Goal: Find specific page/section: Find specific page/section

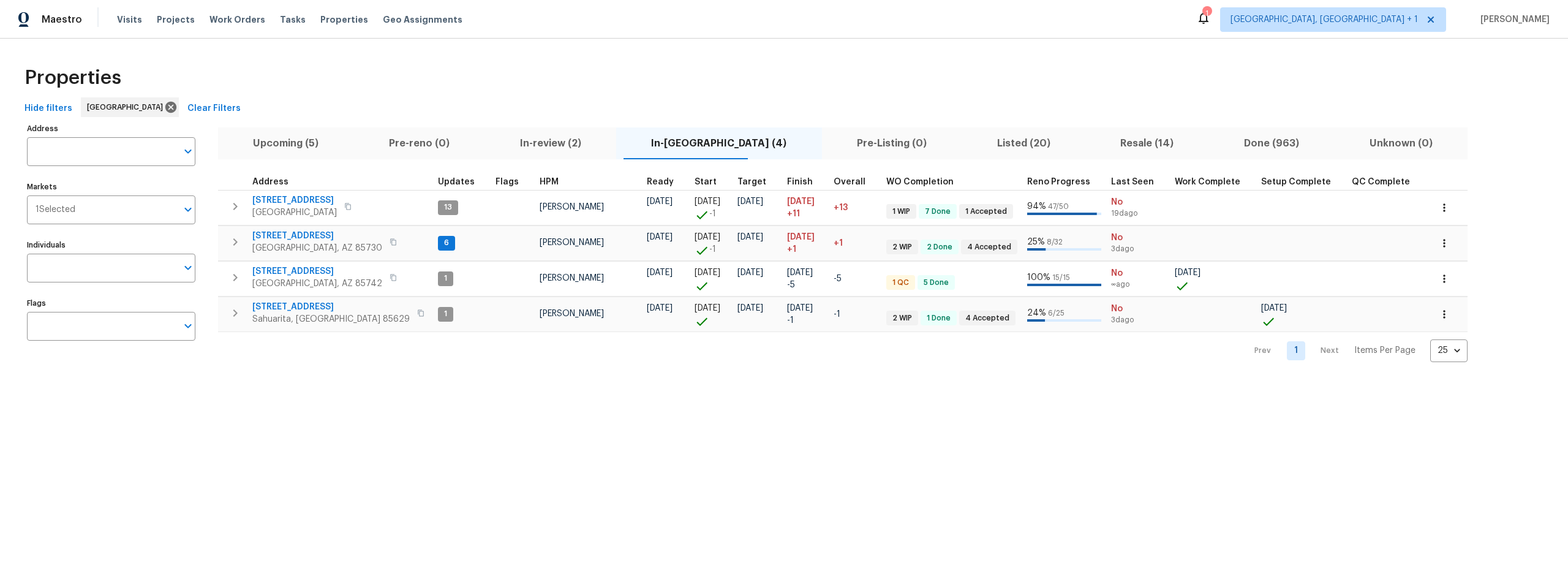
click at [290, 144] on span "Upcoming (5)" at bounding box center [286, 143] width 121 height 17
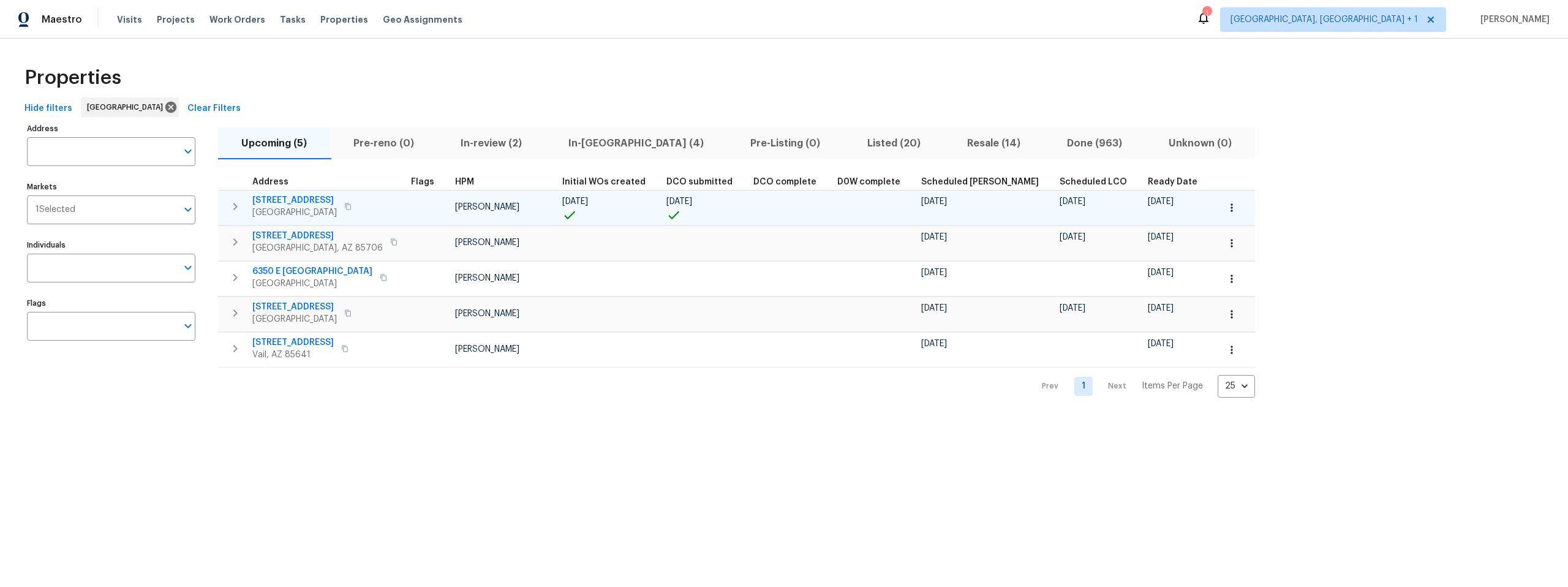
click at [345, 204] on icon "button" at bounding box center [348, 206] width 6 height 7
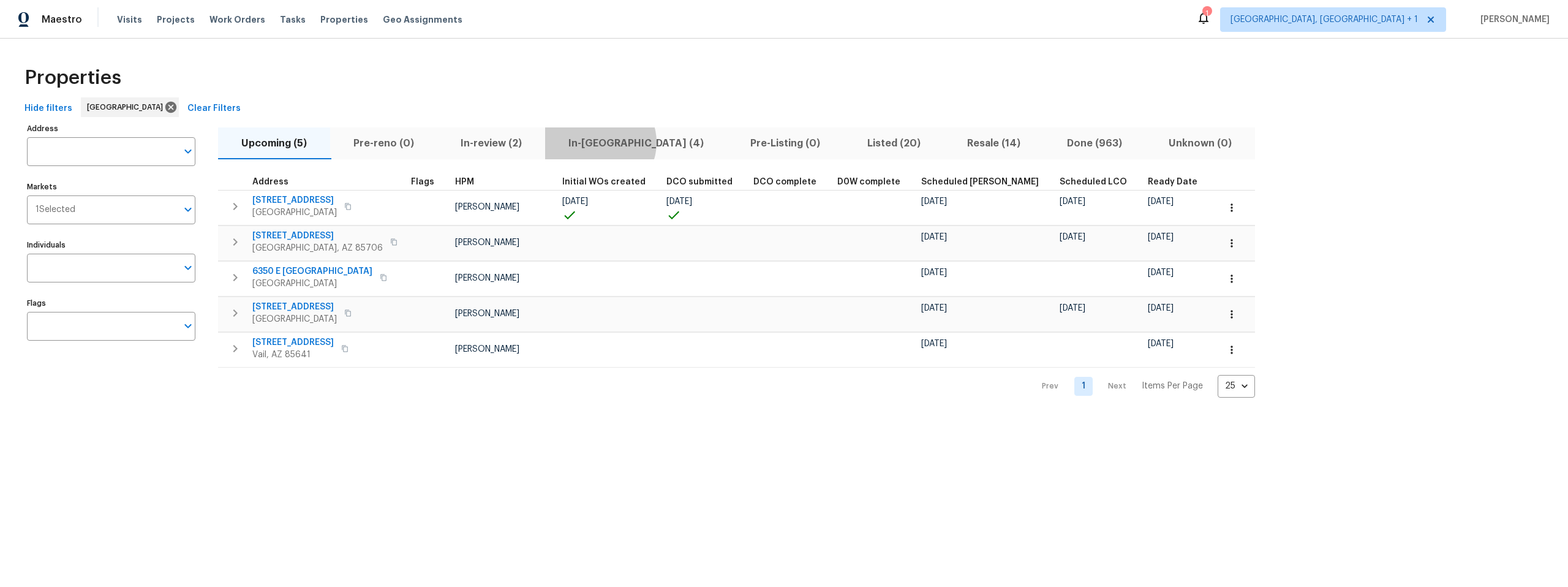
click at [599, 143] on span "In-reno (4)" at bounding box center [636, 143] width 167 height 17
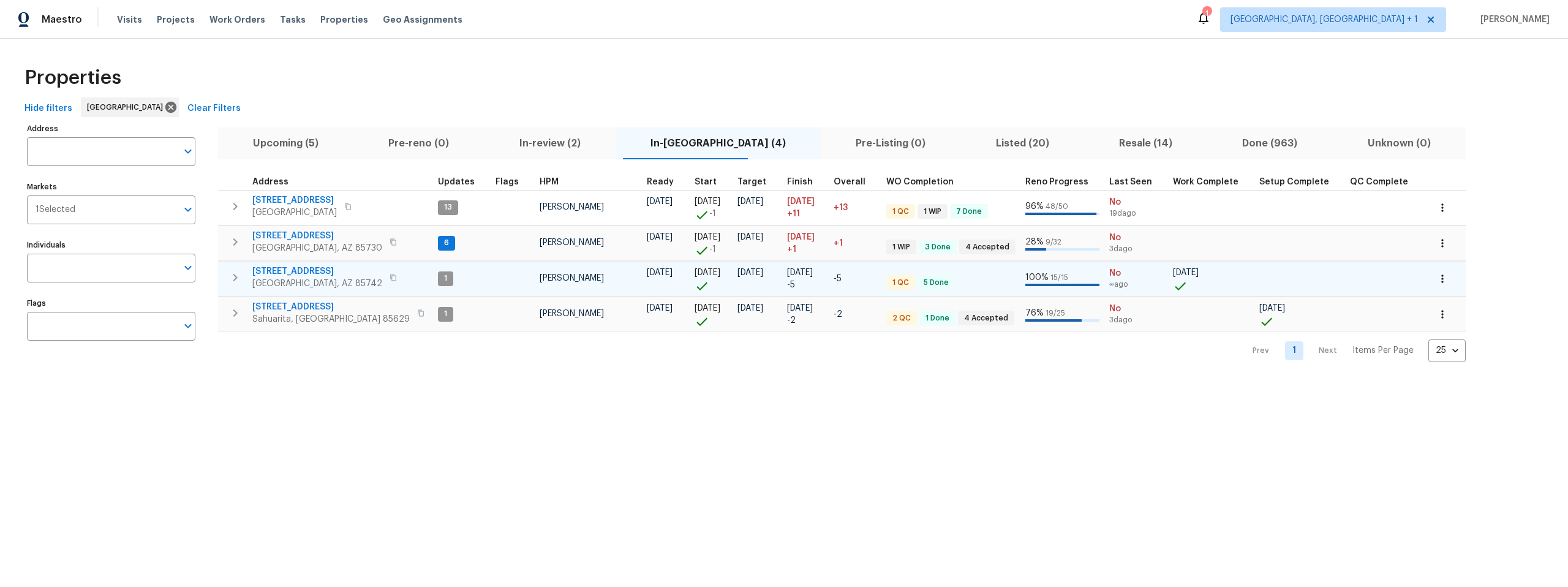
click at [299, 269] on span "9678 N Sherbrooke St" at bounding box center [317, 271] width 130 height 12
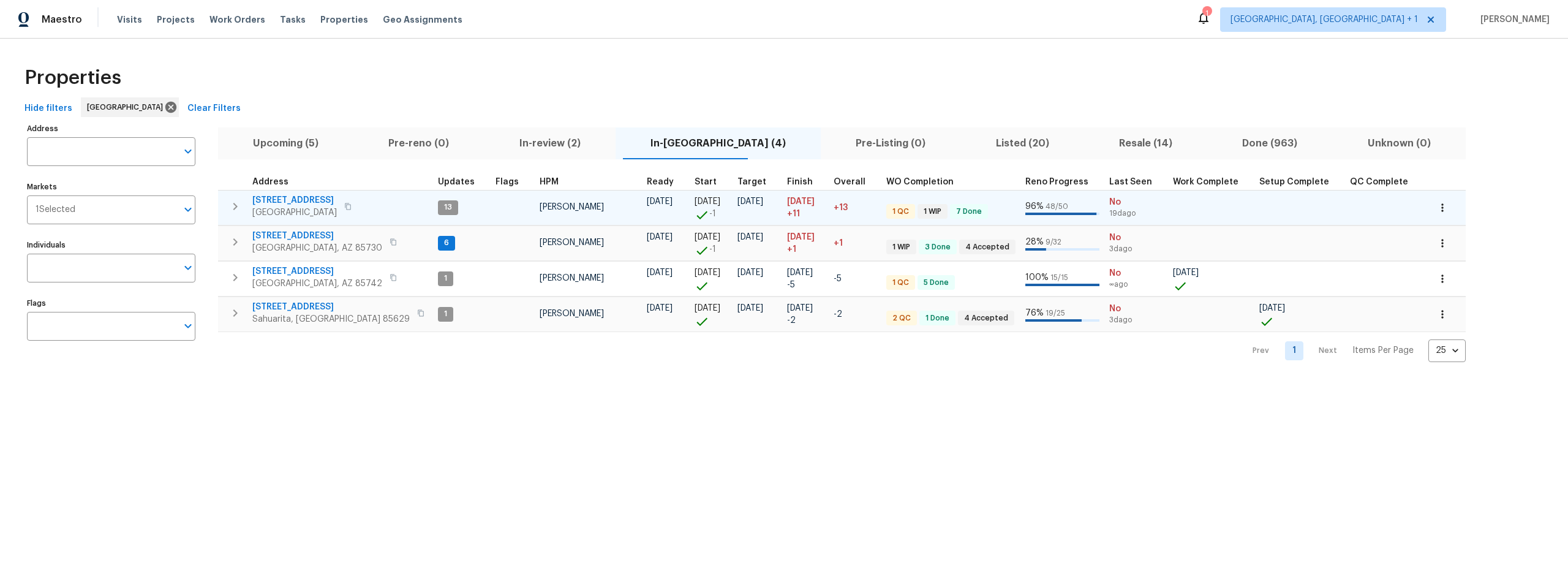
click at [280, 198] on span "1917 W Saxony Rd" at bounding box center [294, 200] width 84 height 12
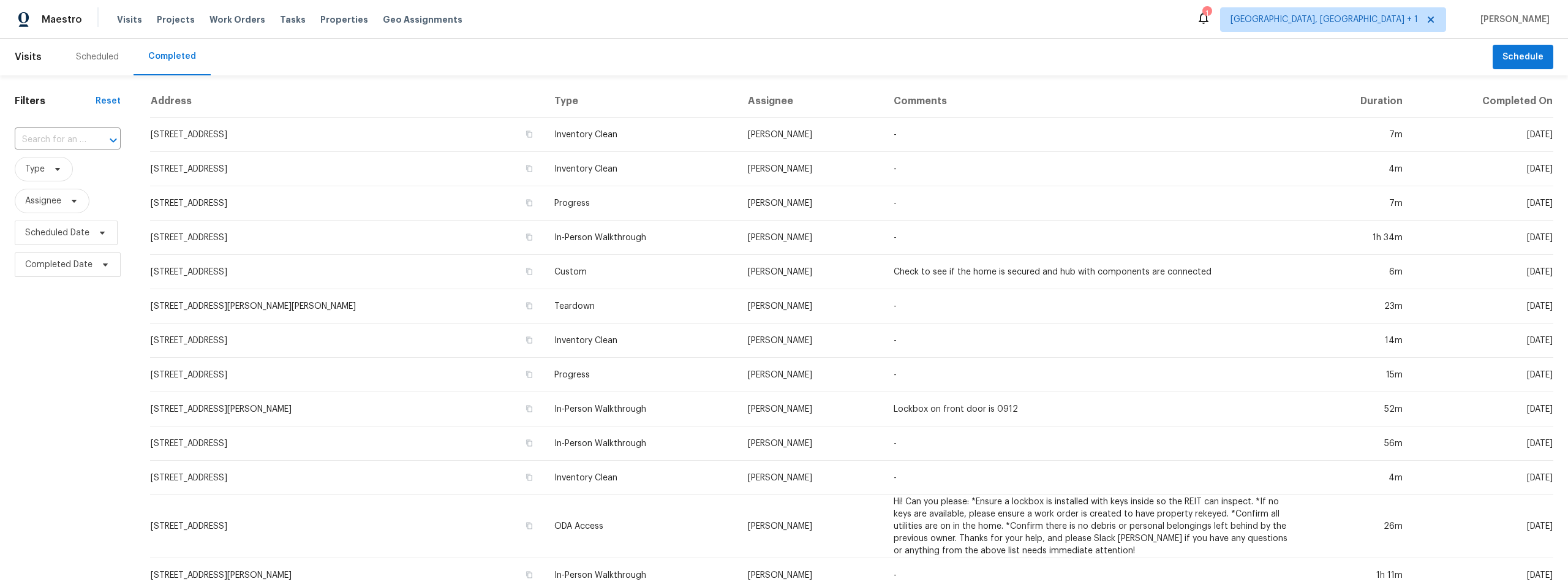
click at [96, 57] on div "Scheduled" at bounding box center [97, 57] width 43 height 12
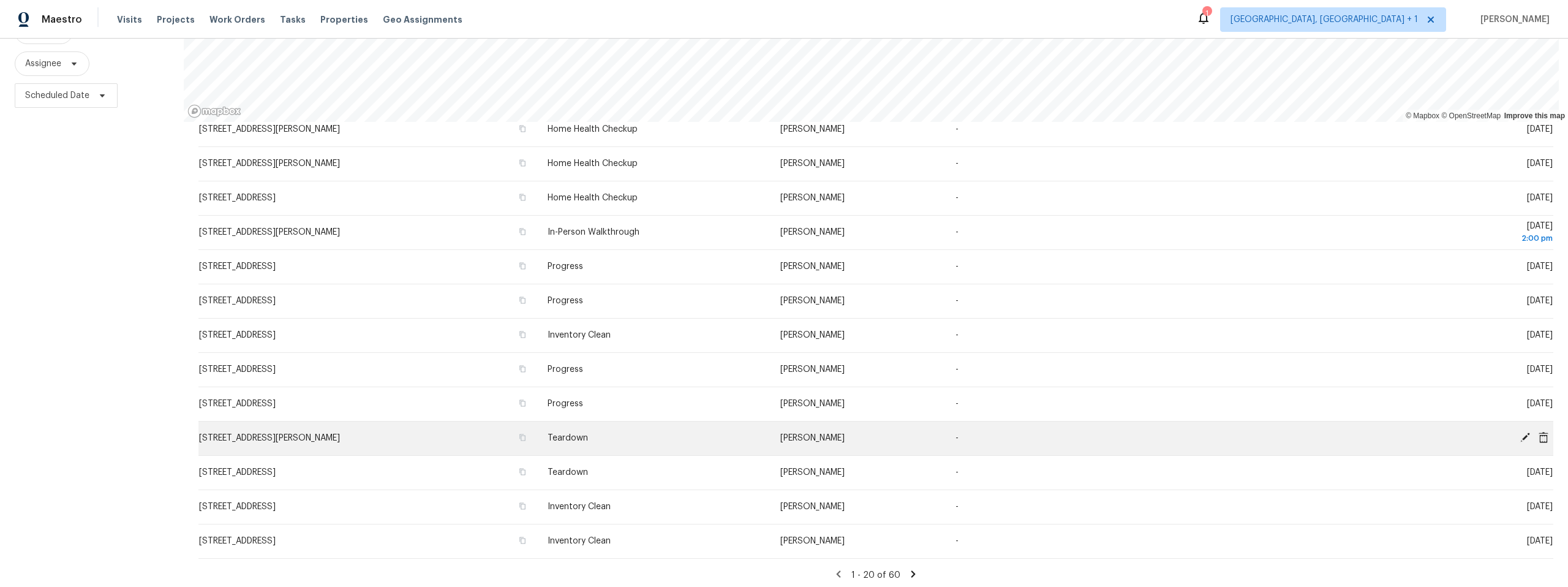
scroll to position [151, 0]
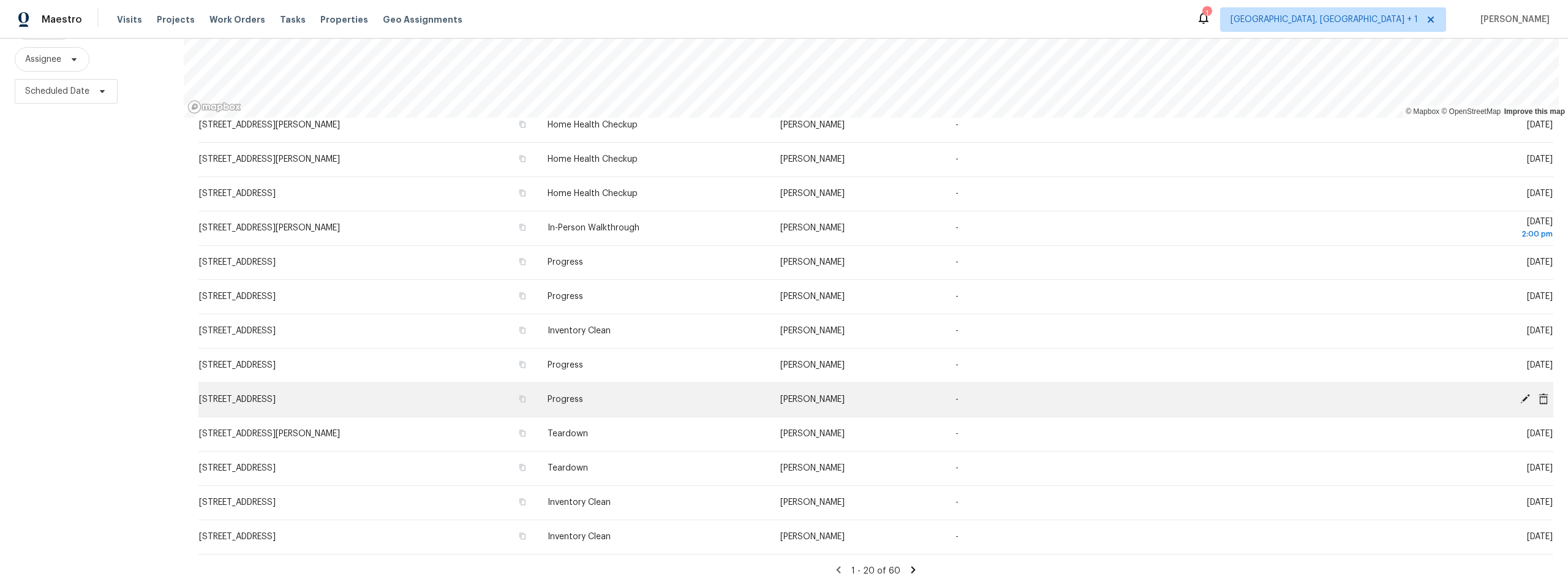
click at [1521, 394] on icon at bounding box center [1525, 398] width 10 height 10
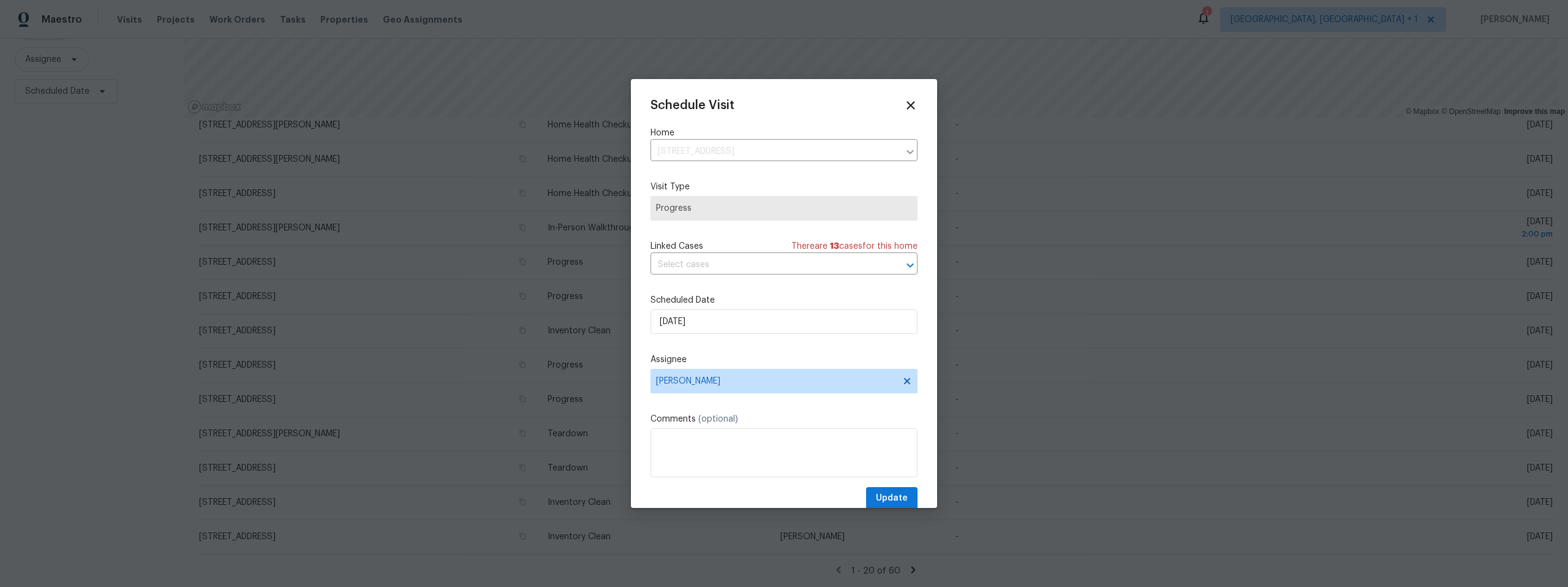
click at [724, 207] on span "Progress" at bounding box center [784, 208] width 256 height 12
click at [717, 200] on span "Progress" at bounding box center [784, 208] width 267 height 25
click at [711, 212] on span "Progress" at bounding box center [784, 208] width 256 height 12
click at [711, 212] on span "Progress" at bounding box center [784, 208] width 256 height 12
click at [906, 105] on icon at bounding box center [910, 105] width 8 height 8
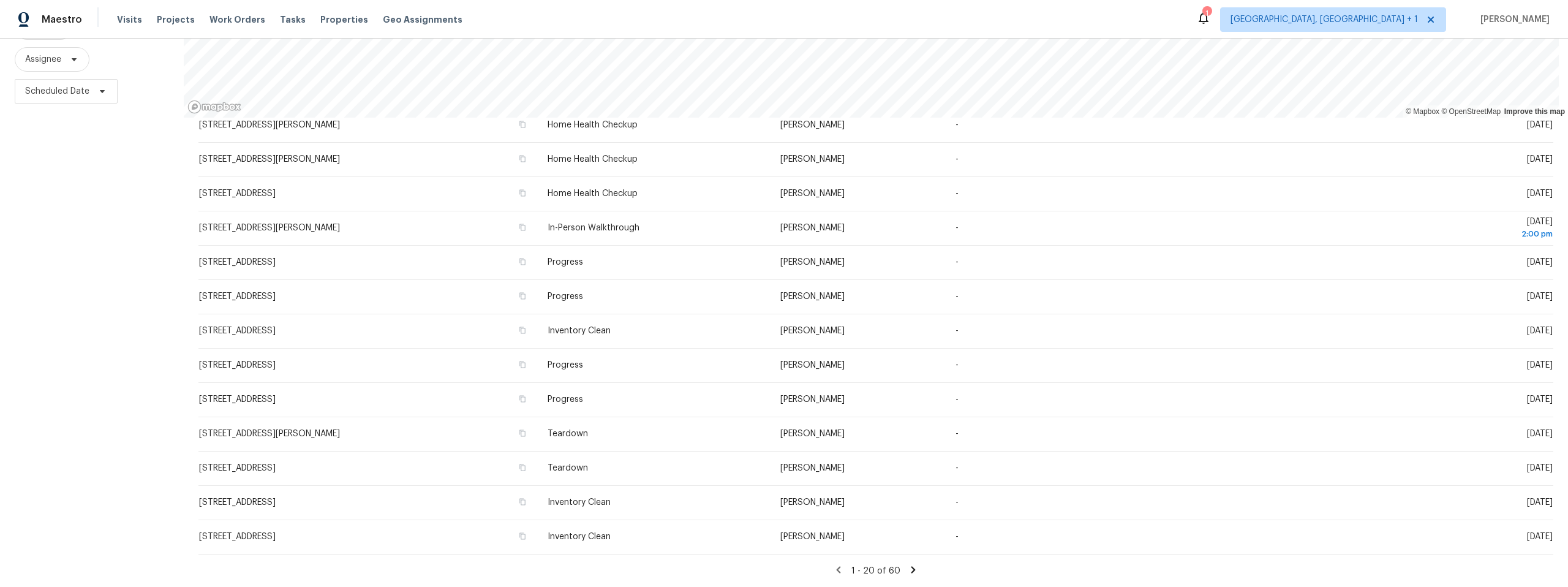
click at [912, 566] on icon at bounding box center [914, 569] width 5 height 7
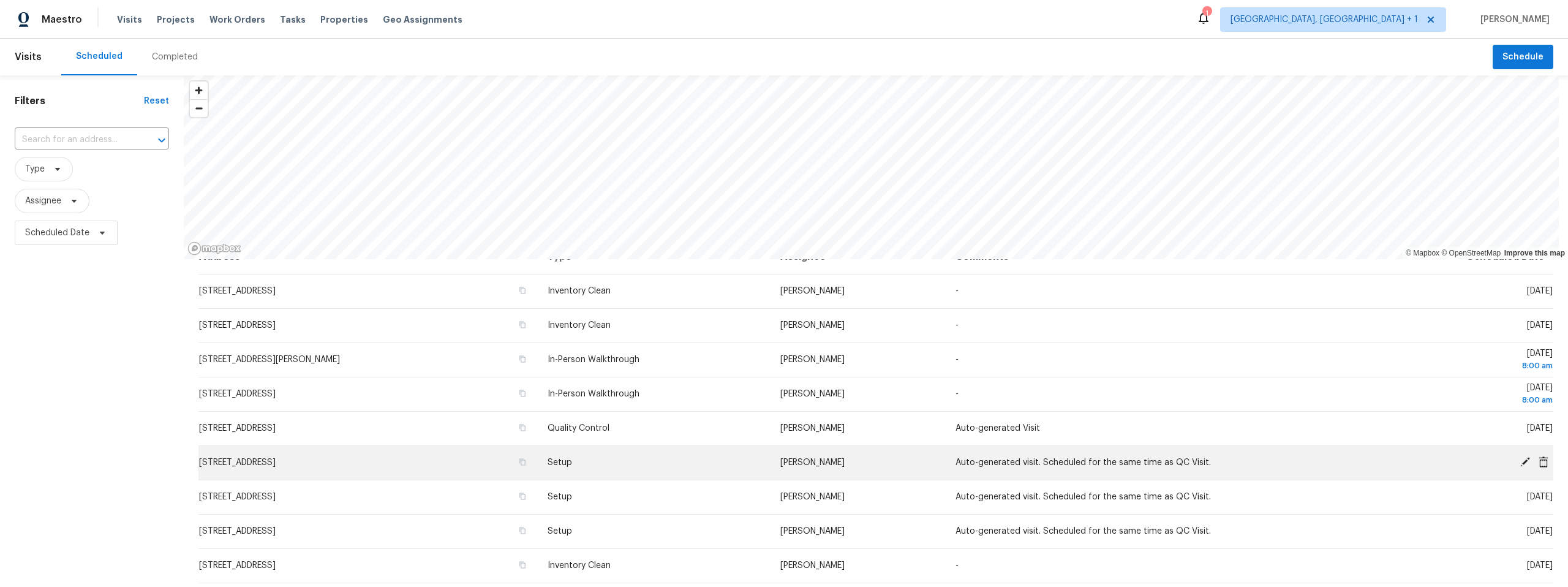
scroll to position [0, 0]
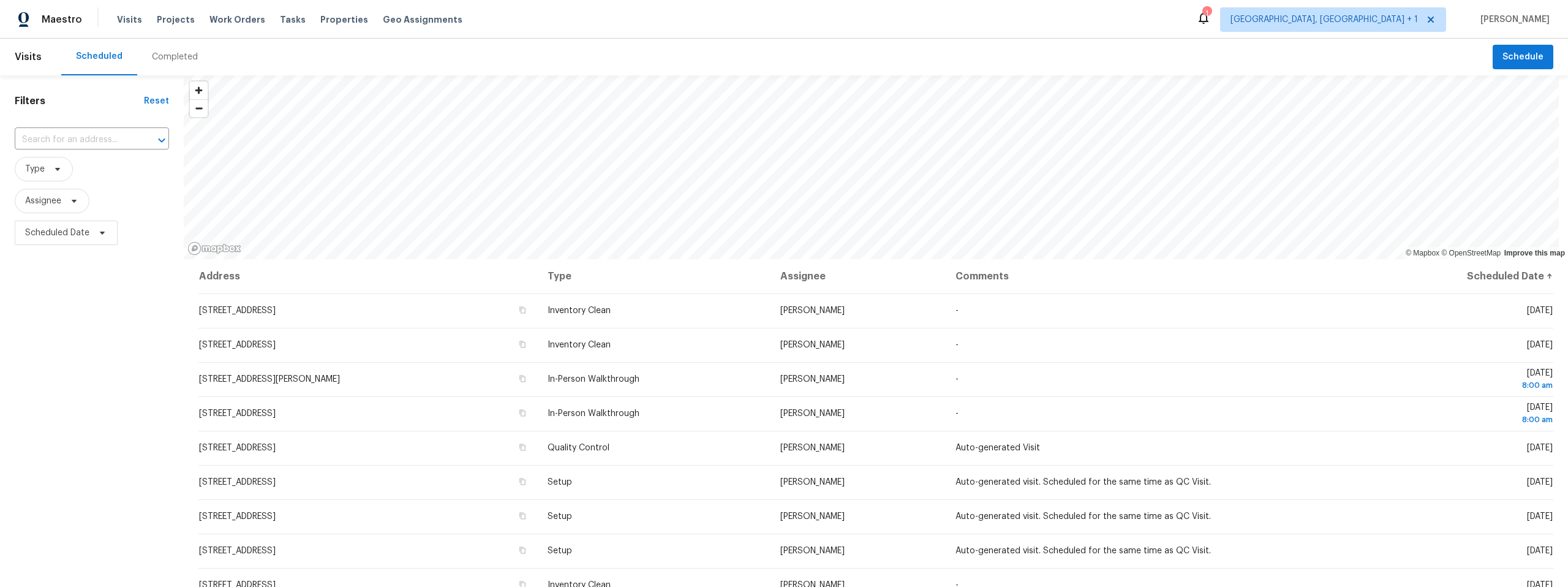
click at [185, 56] on div "Completed" at bounding box center [175, 57] width 46 height 12
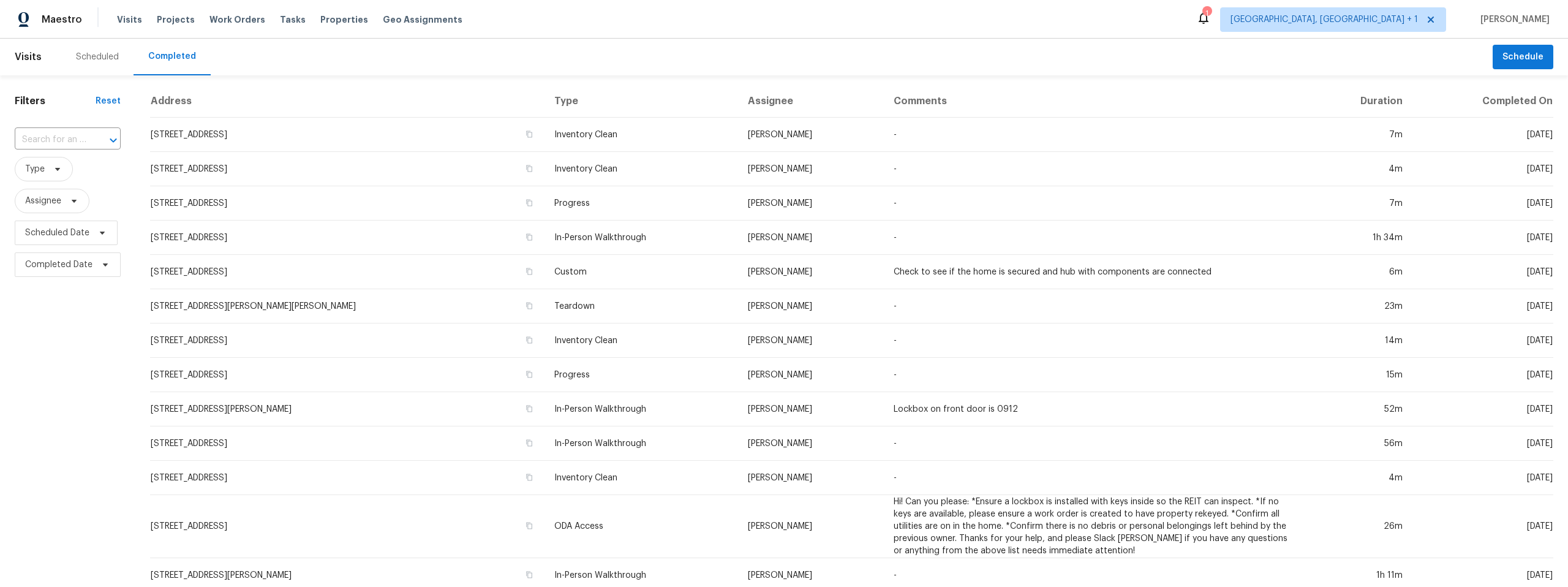
click at [100, 54] on div "Scheduled" at bounding box center [97, 57] width 43 height 12
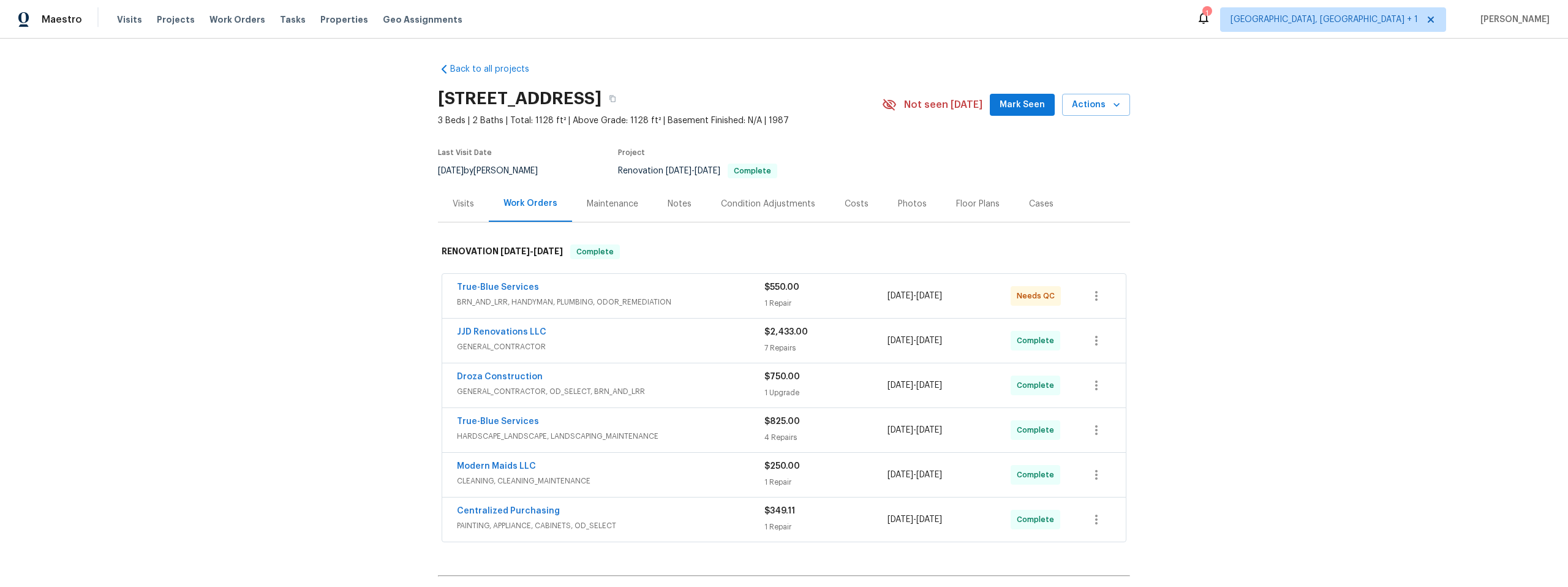
click at [672, 203] on div "Notes" at bounding box center [679, 204] width 24 height 12
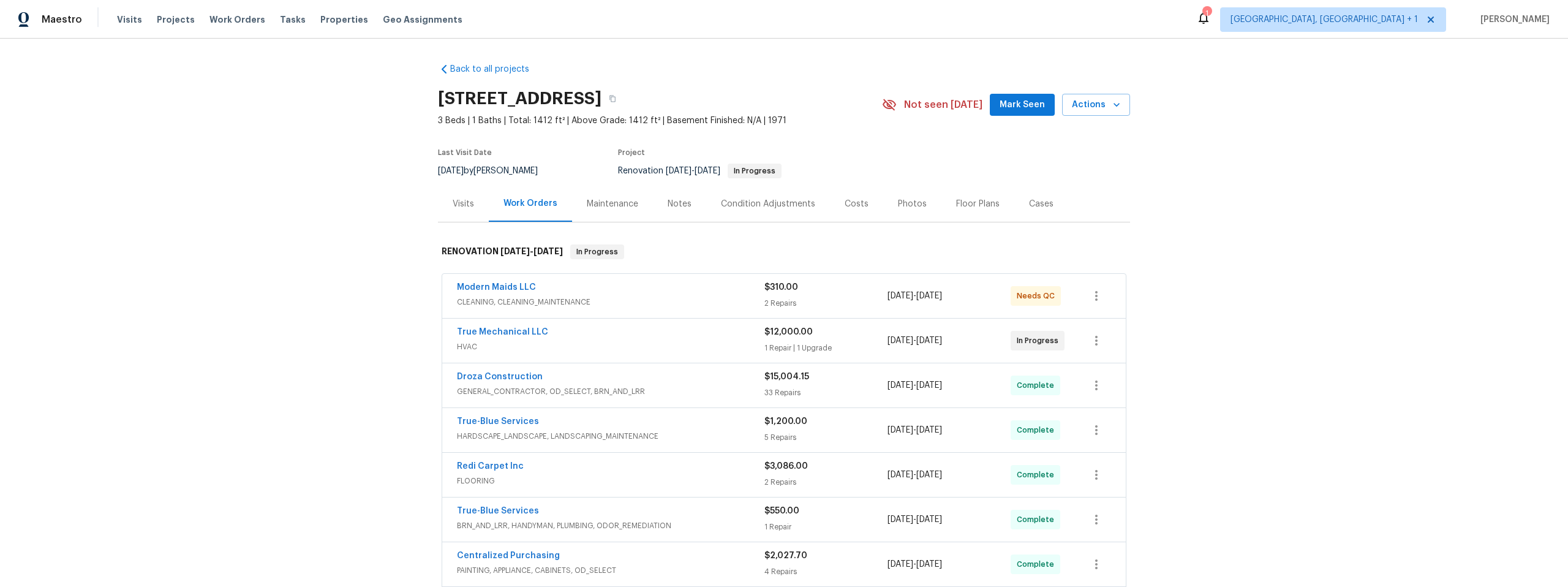
click at [669, 205] on div "Notes" at bounding box center [679, 204] width 24 height 12
